Goal: Task Accomplishment & Management: Use online tool/utility

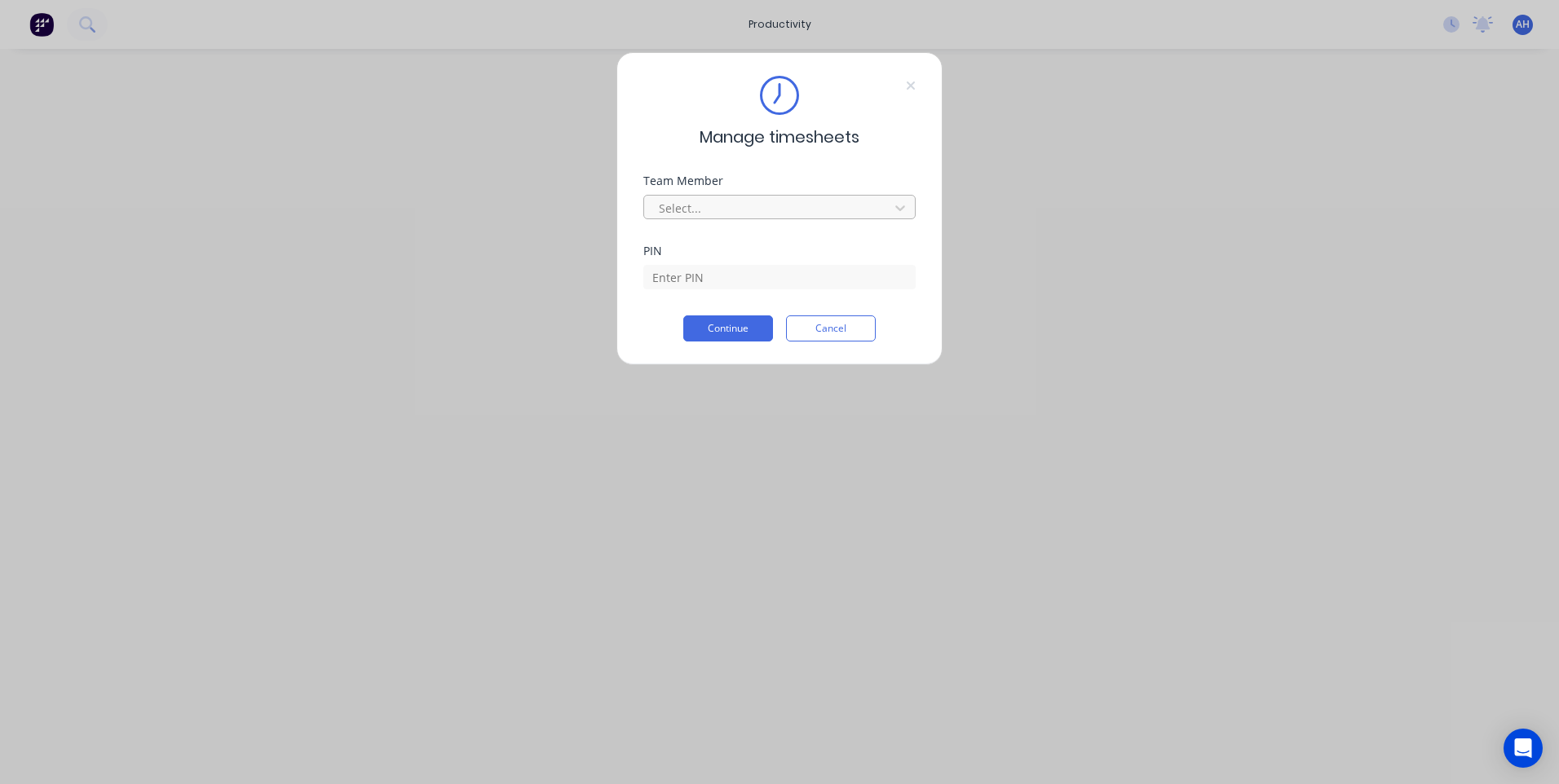
click at [832, 212] on div at bounding box center [768, 208] width 223 height 20
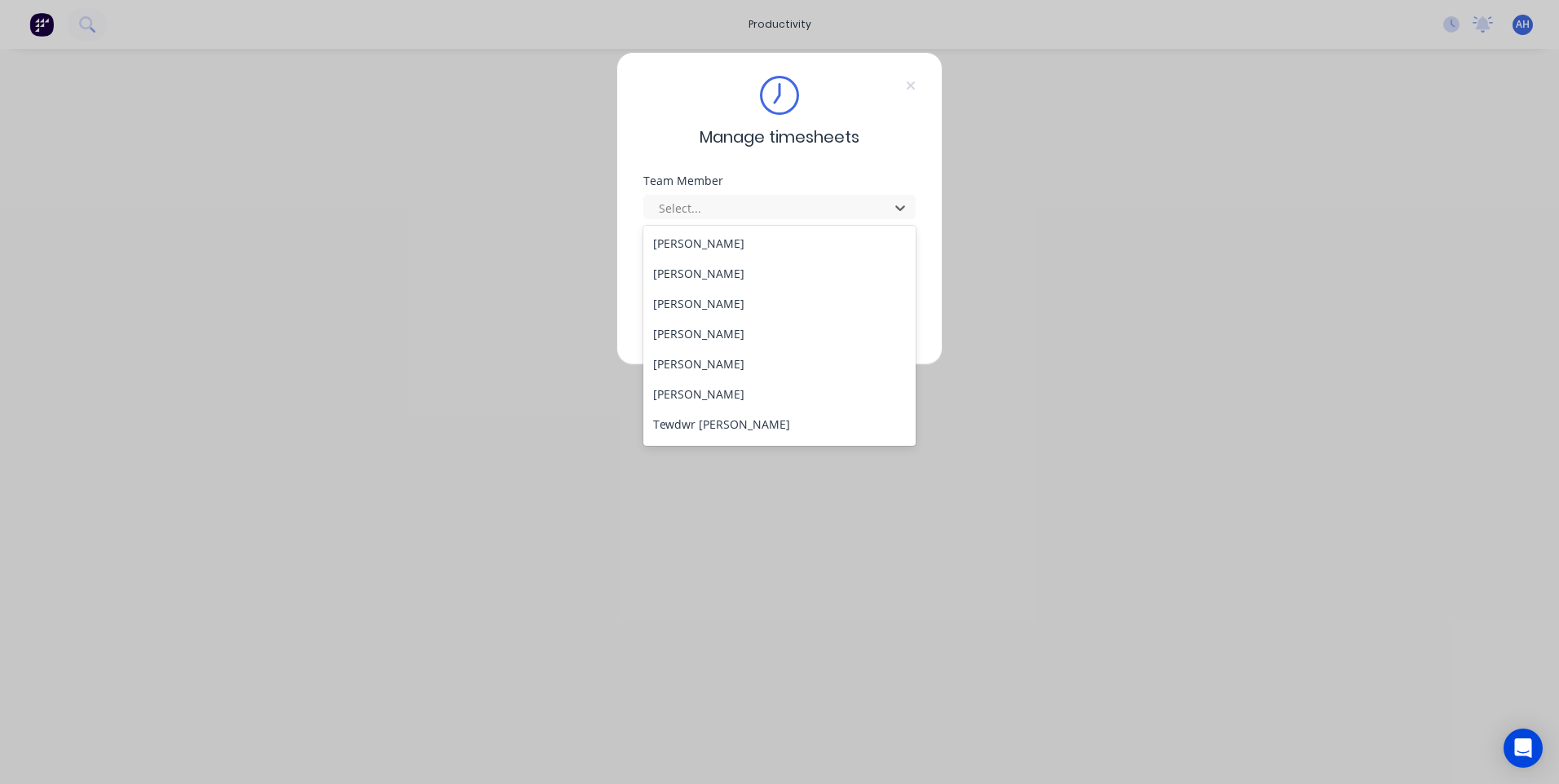
scroll to position [842, 0]
click at [711, 404] on div "Tewdwr [PERSON_NAME]" at bounding box center [779, 397] width 272 height 30
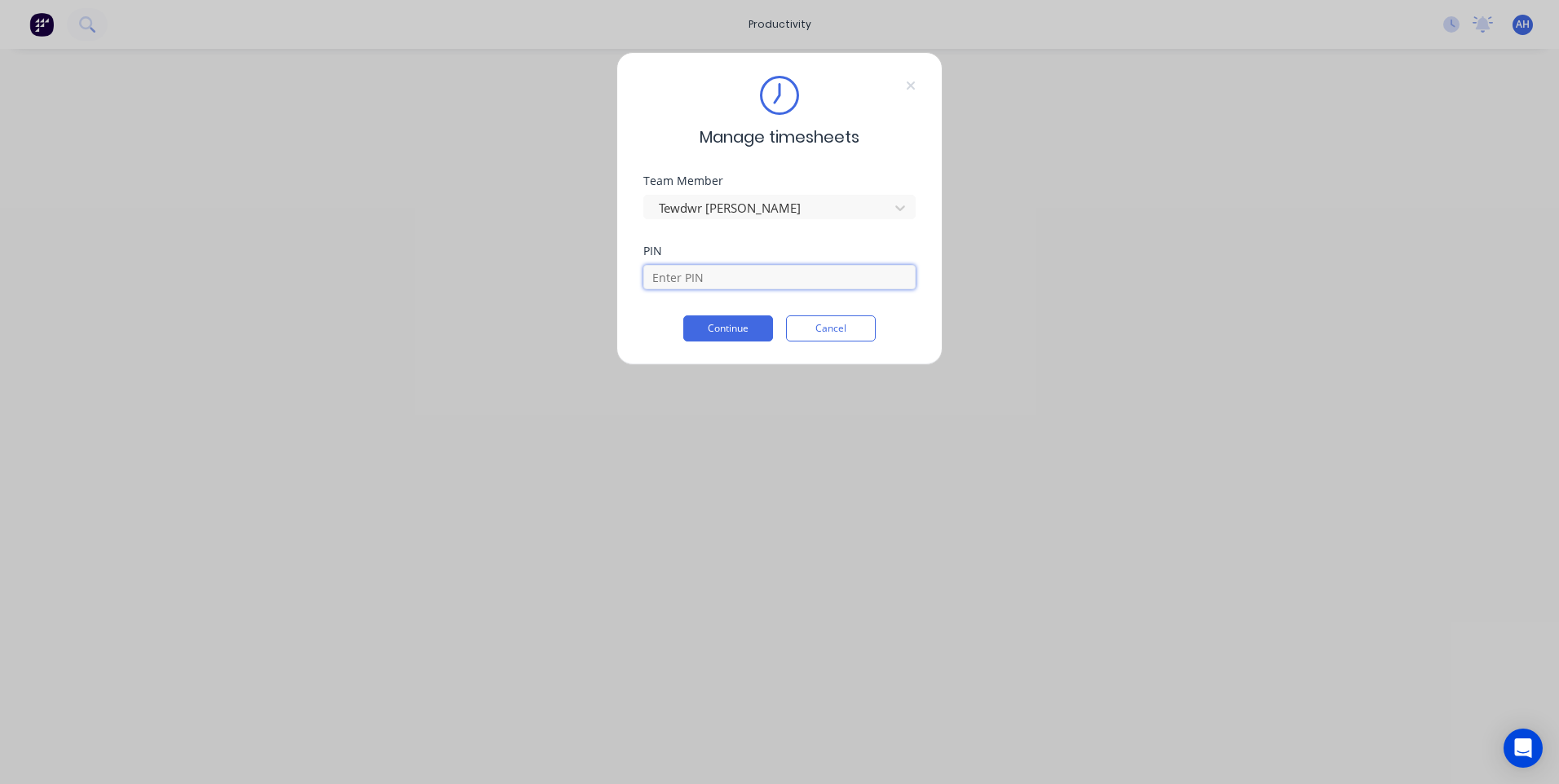
click at [689, 279] on input at bounding box center [779, 277] width 272 height 25
type input "2711"
click at [683, 316] on button "Continue" at bounding box center [727, 328] width 90 height 26
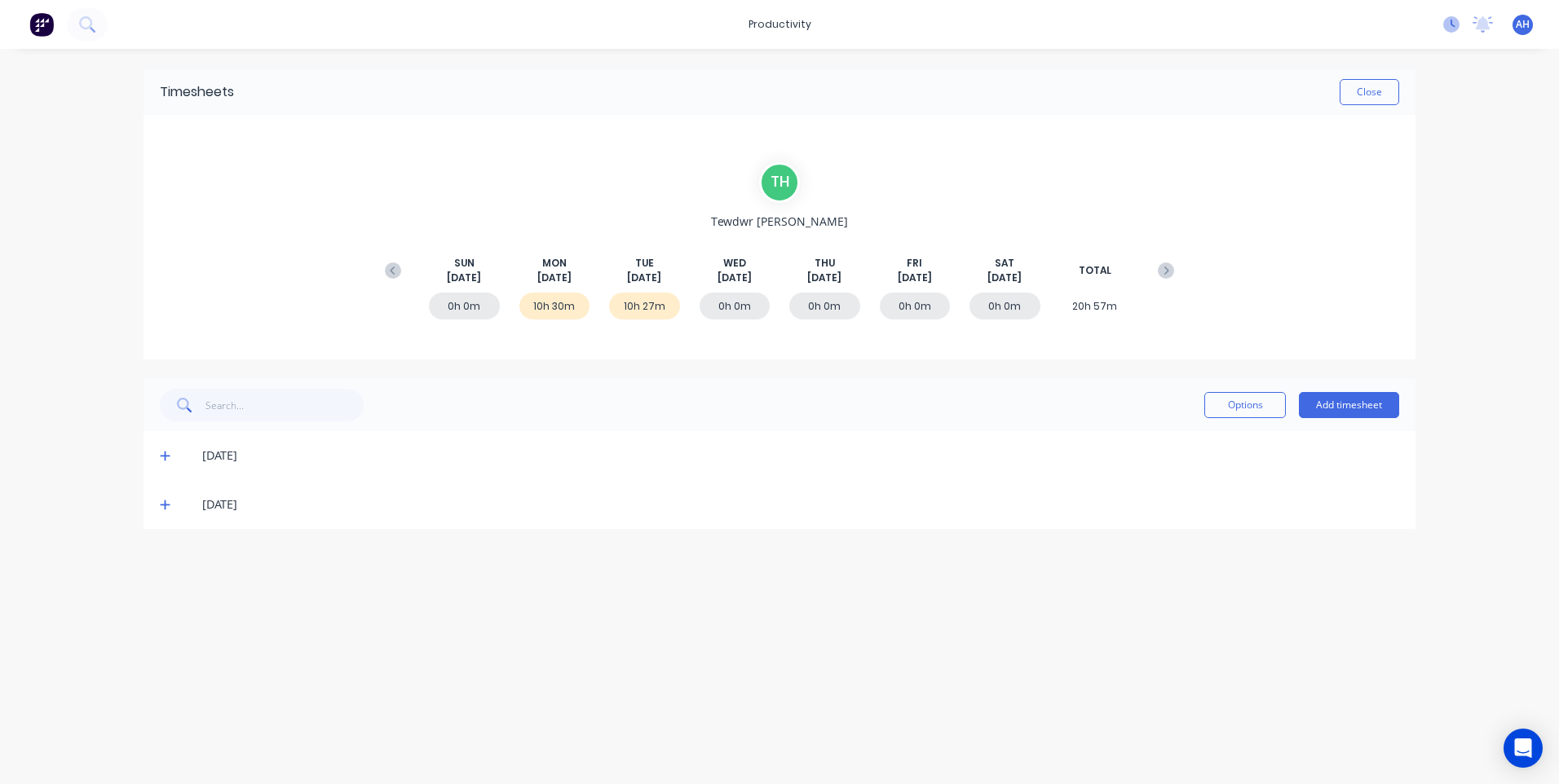
click at [1458, 28] on icon at bounding box center [1451, 24] width 16 height 16
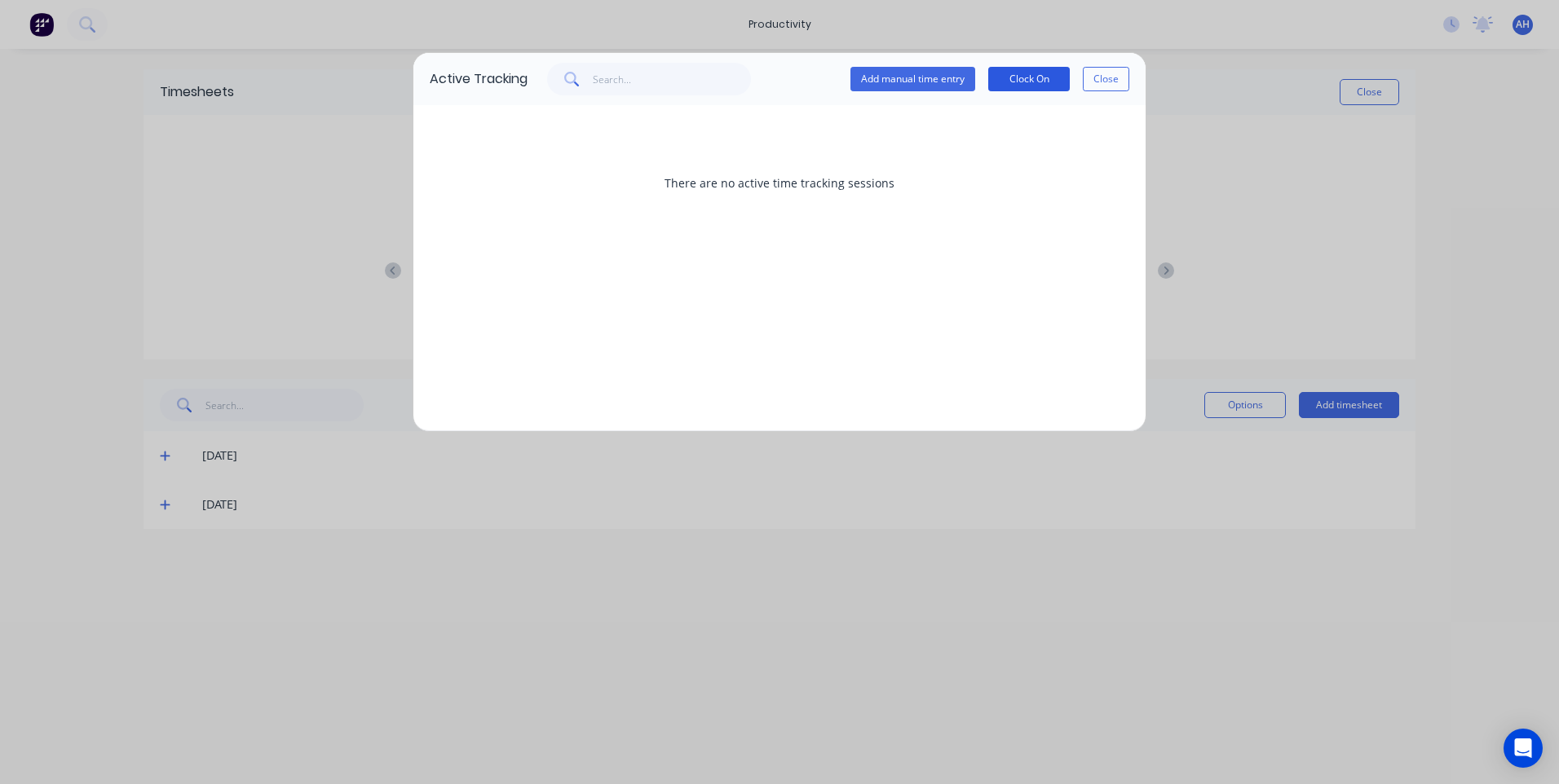
click at [1009, 86] on button "Clock On" at bounding box center [1029, 79] width 82 height 25
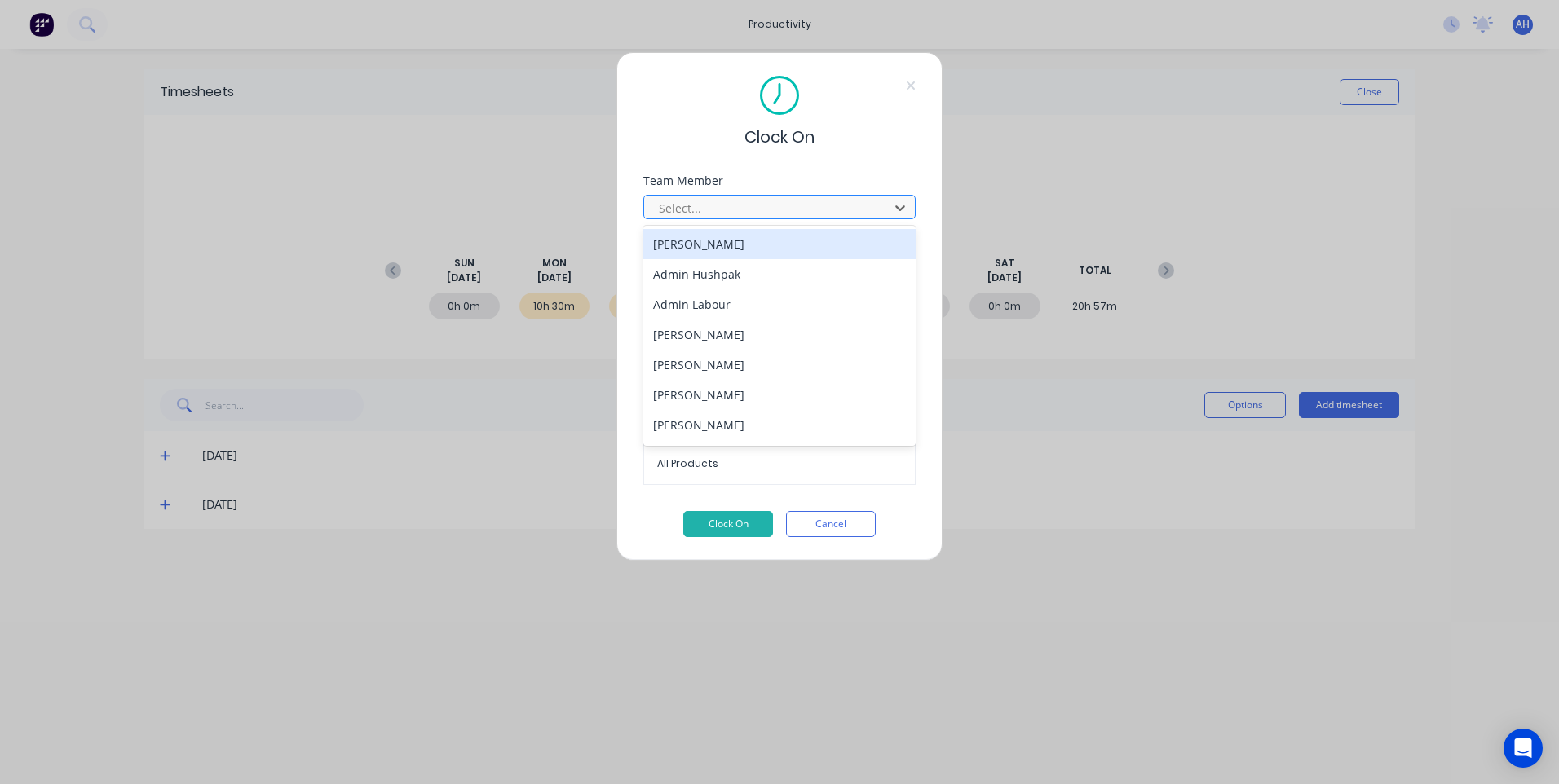
click at [672, 204] on div at bounding box center [768, 208] width 223 height 20
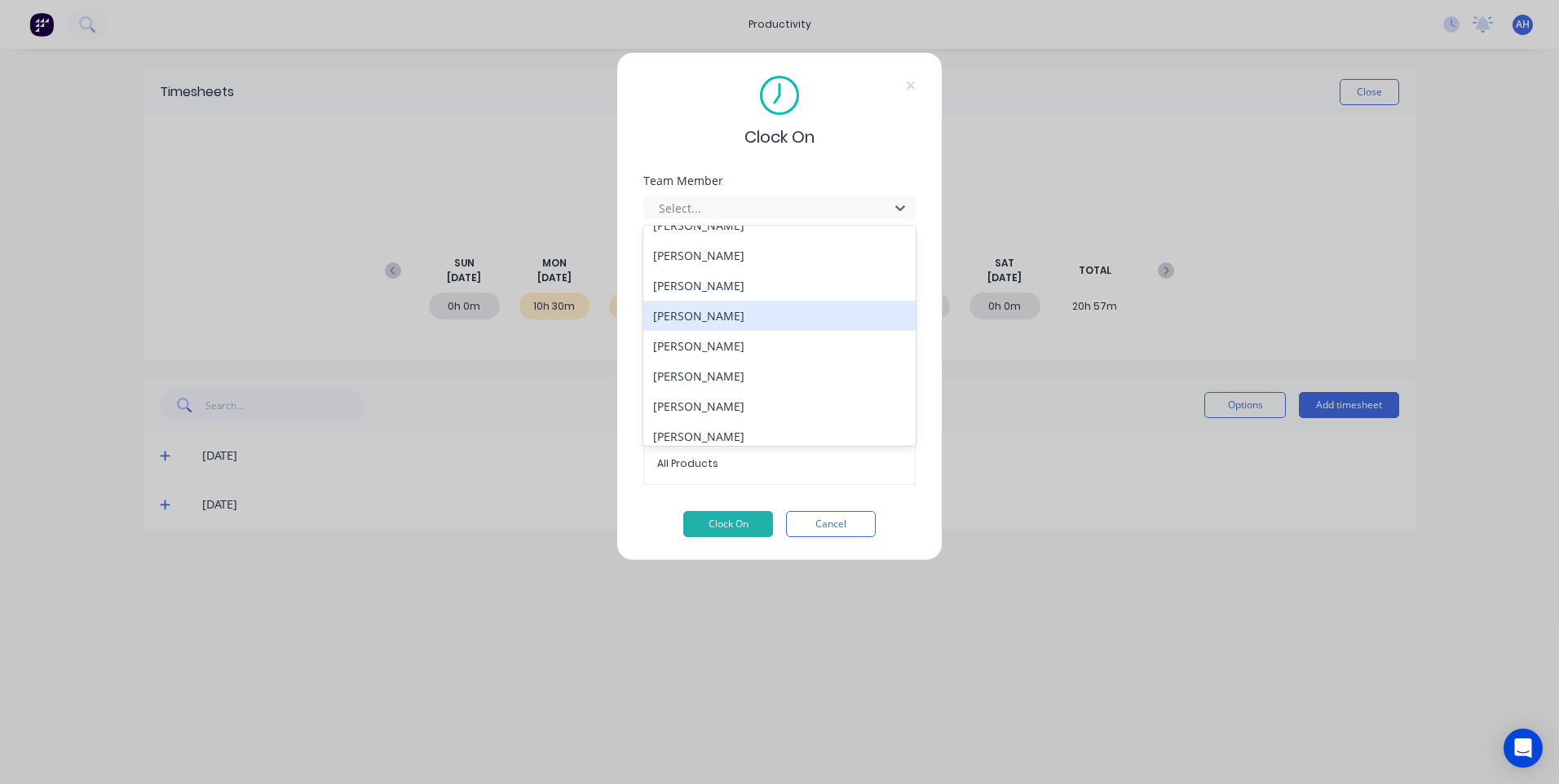
scroll to position [842, 0]
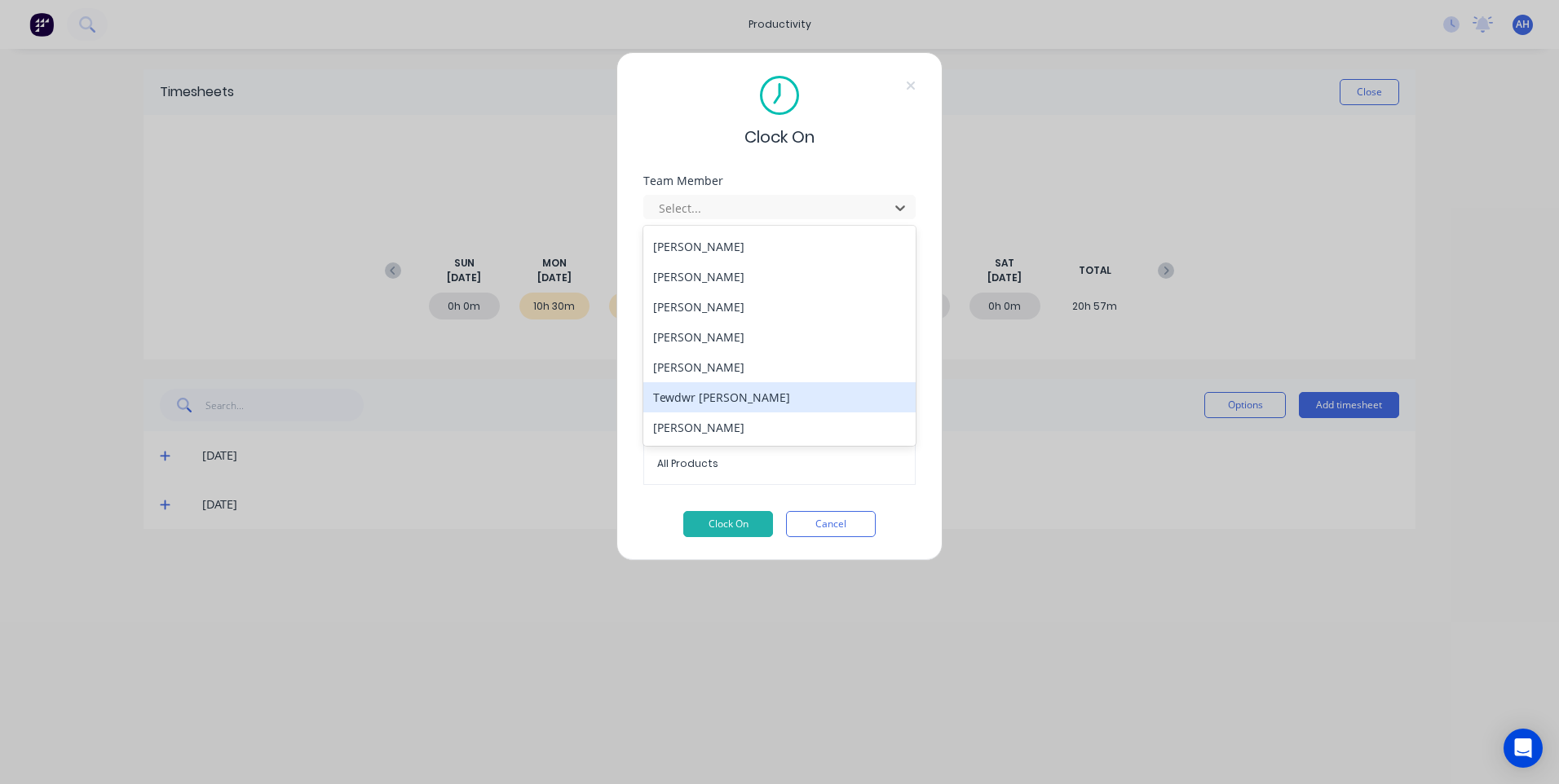
click at [708, 392] on div "Tewdwr [PERSON_NAME]" at bounding box center [779, 397] width 272 height 30
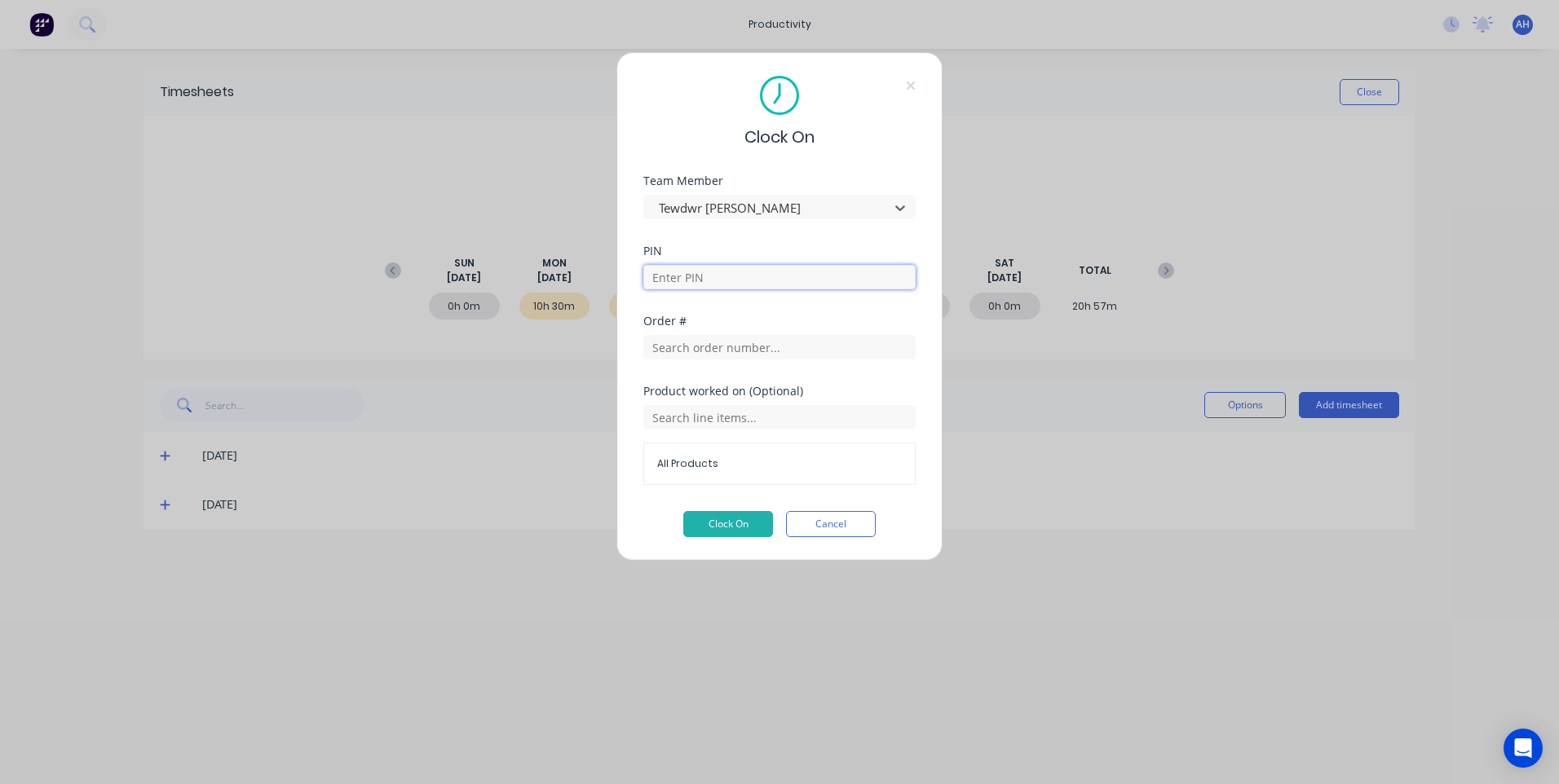
click at [704, 284] on input at bounding box center [779, 277] width 272 height 25
type input "2711"
click at [710, 424] on input "text" at bounding box center [779, 418] width 272 height 25
click at [697, 351] on input "text" at bounding box center [779, 348] width 272 height 25
type input "workshop prestart"
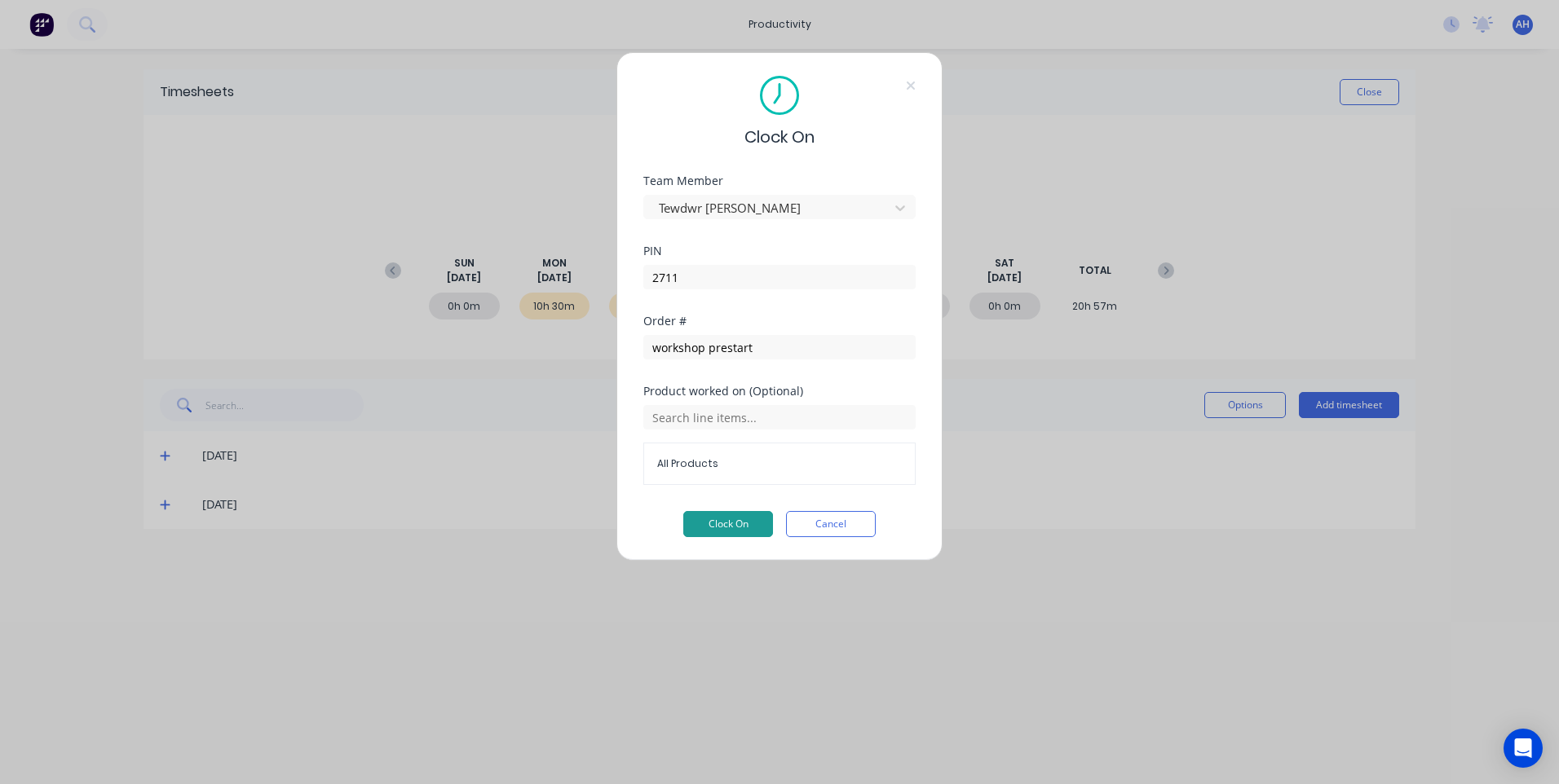
click at [743, 529] on button "Clock On" at bounding box center [727, 524] width 90 height 26
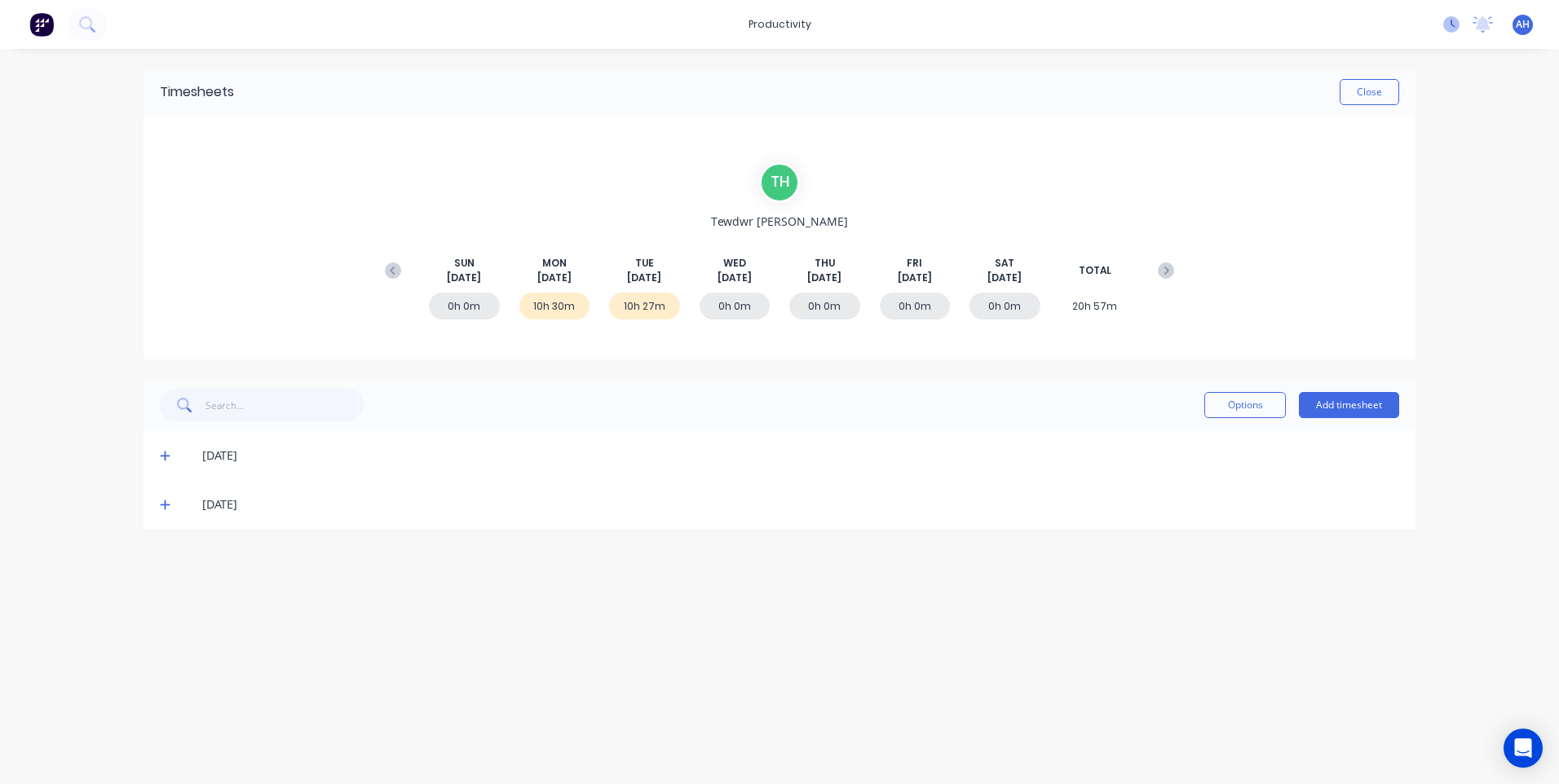
click at [1448, 23] on icon at bounding box center [1451, 24] width 16 height 16
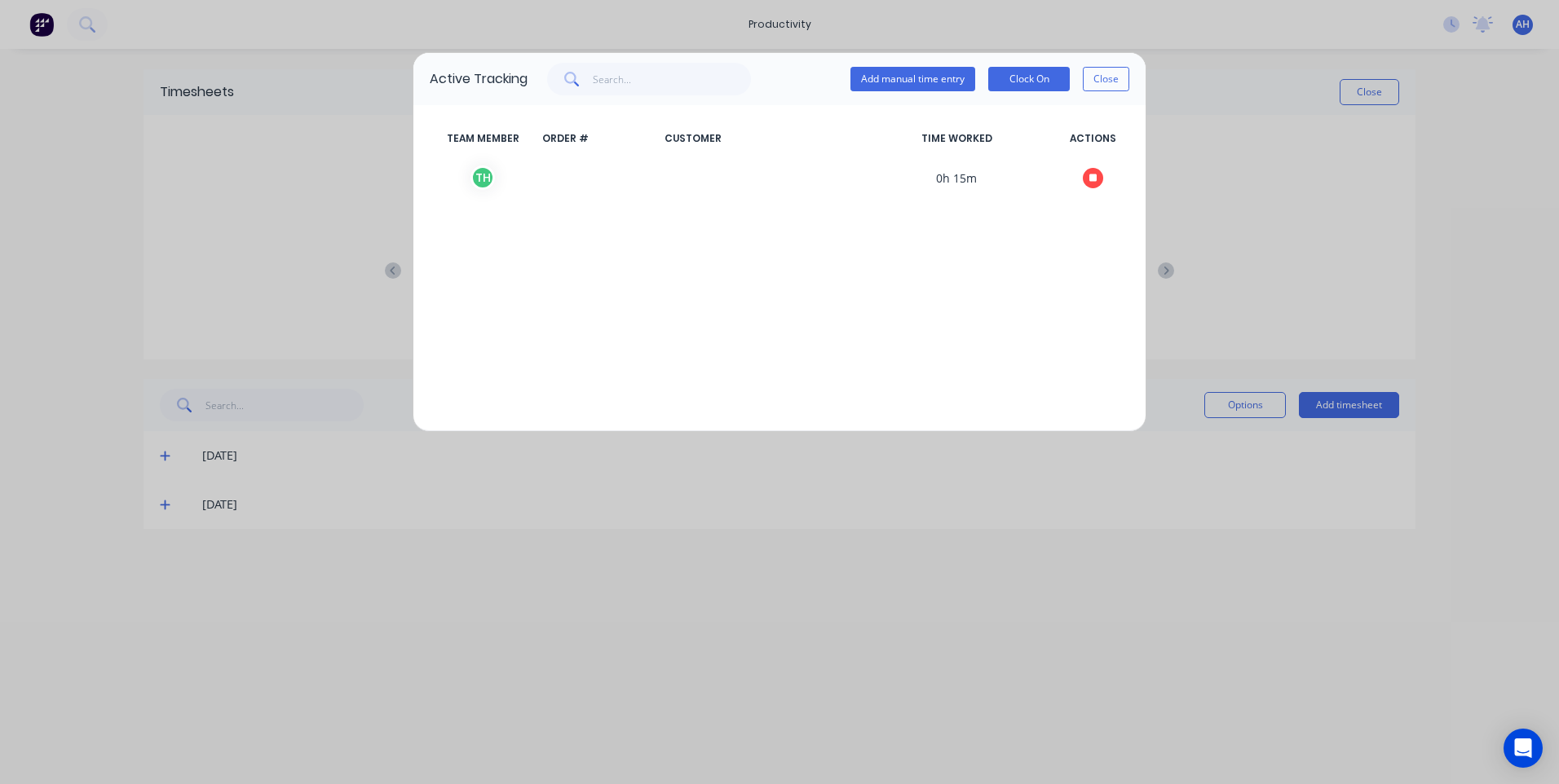
click at [1255, 132] on div "Active Tracking Add manual time entry Clock On Close TEAM MEMBER ORDER # CUSTOM…" at bounding box center [779, 392] width 1559 height 784
click at [1104, 84] on button "Close" at bounding box center [1106, 79] width 46 height 25
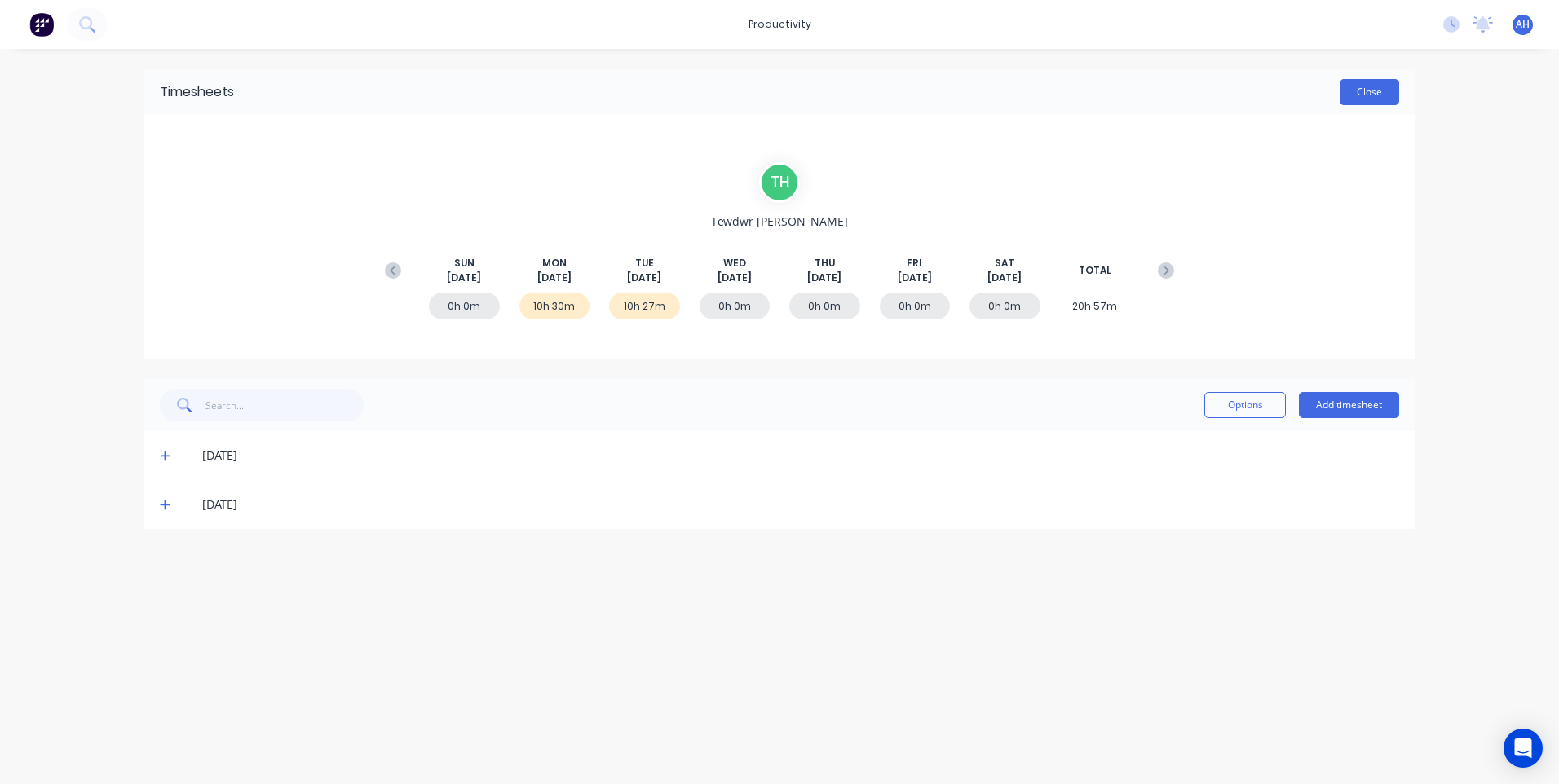
click at [1381, 86] on button "Close" at bounding box center [1369, 92] width 60 height 26
